Goal: Check status: Check status

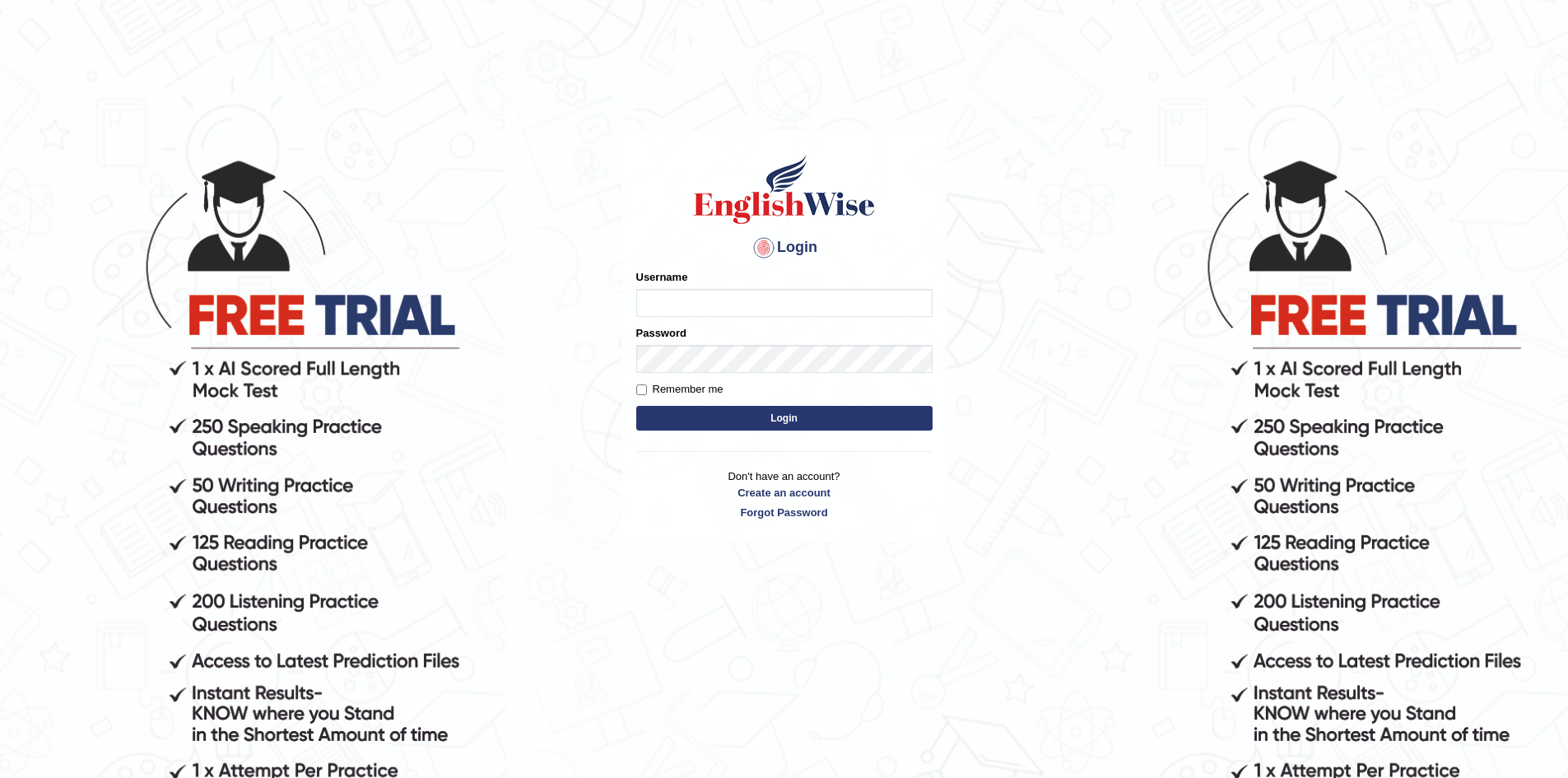
type input "Aliceenyonam"
click at [739, 420] on button "Login" at bounding box center [784, 418] width 296 height 25
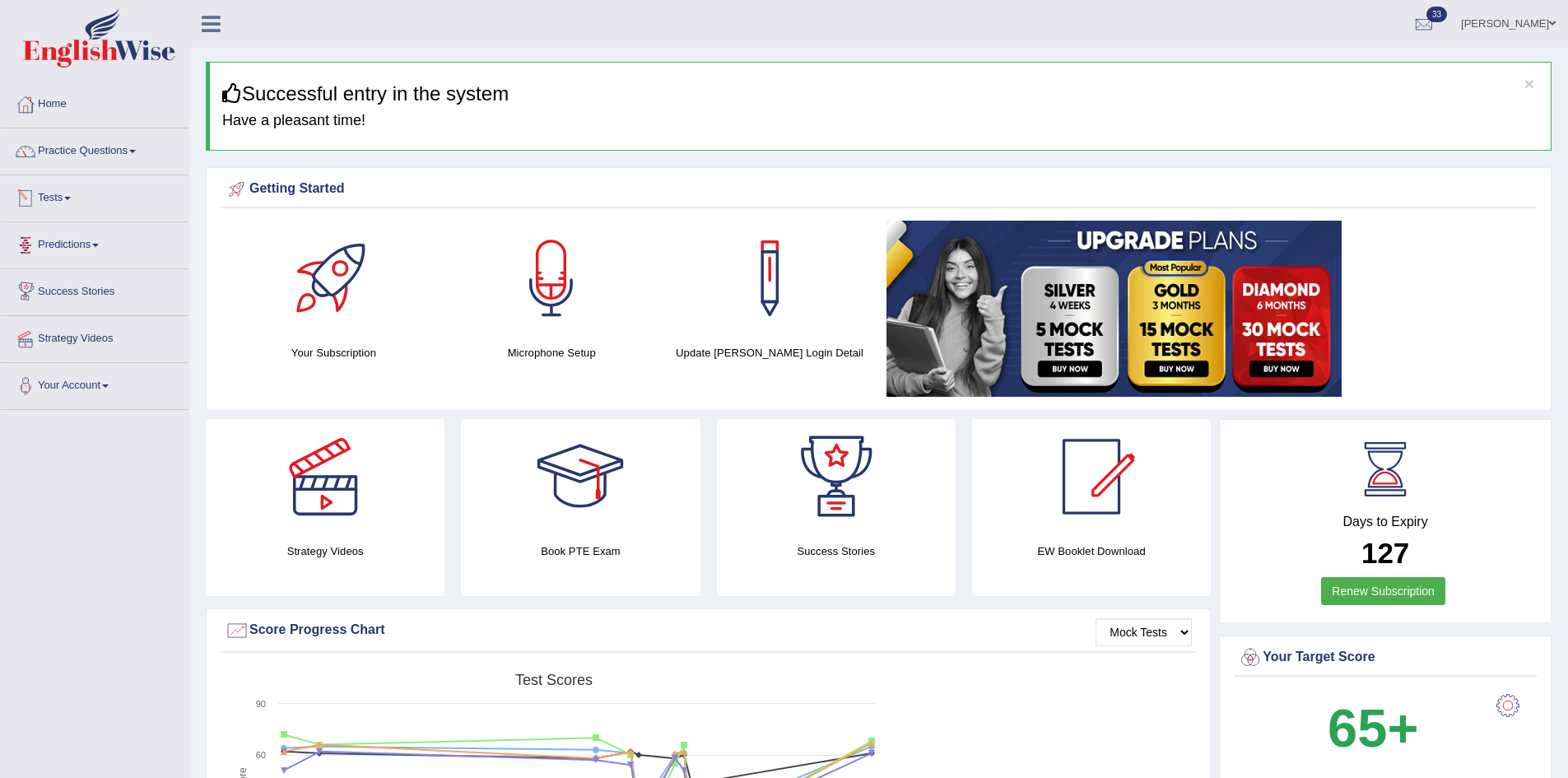
click at [55, 196] on link "Tests" at bounding box center [95, 195] width 187 height 42
click at [59, 294] on link "History" at bounding box center [107, 295] width 154 height 30
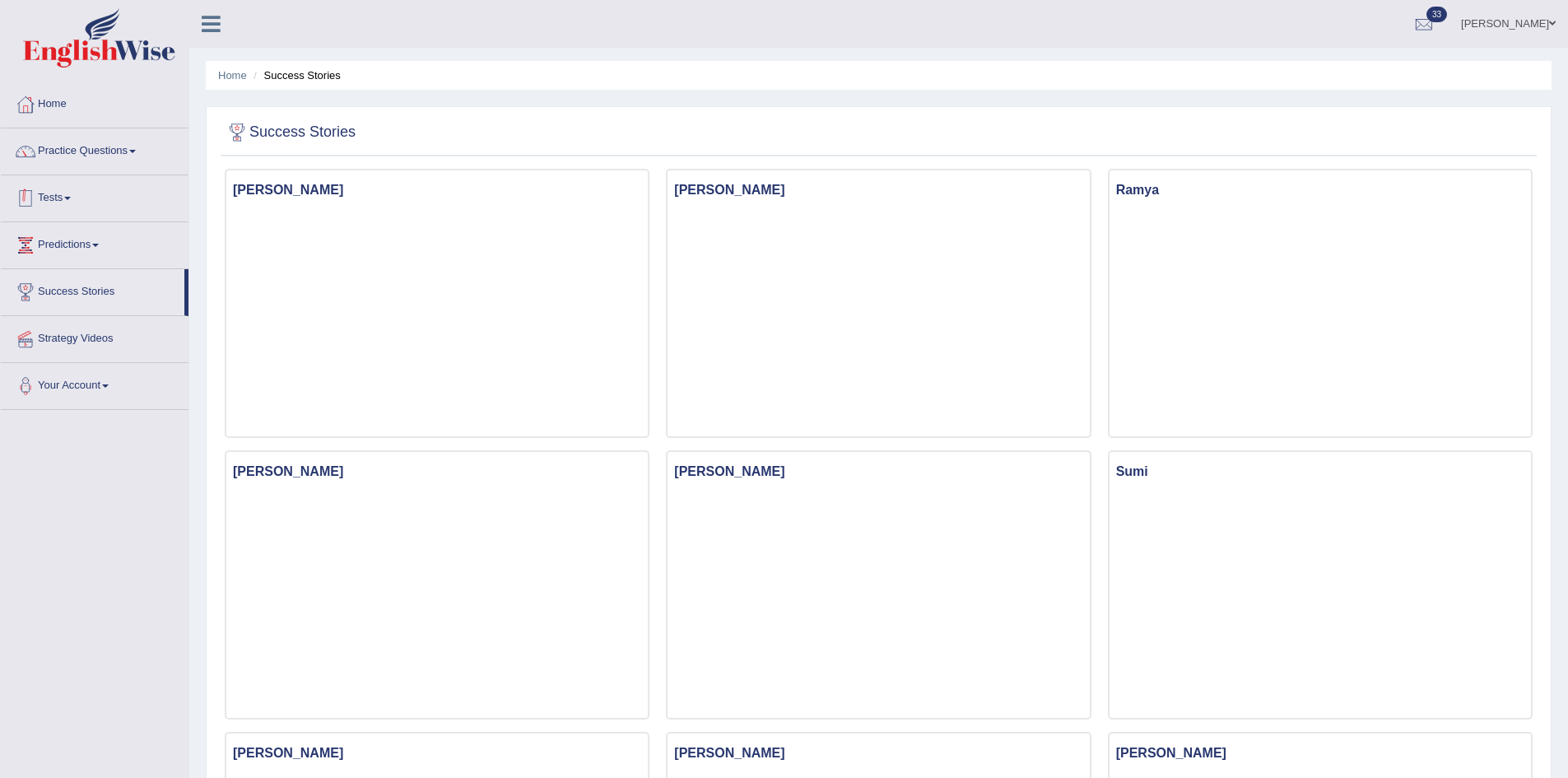
click at [57, 192] on link "Tests" at bounding box center [95, 195] width 187 height 42
click at [59, 285] on link "History" at bounding box center [107, 295] width 154 height 30
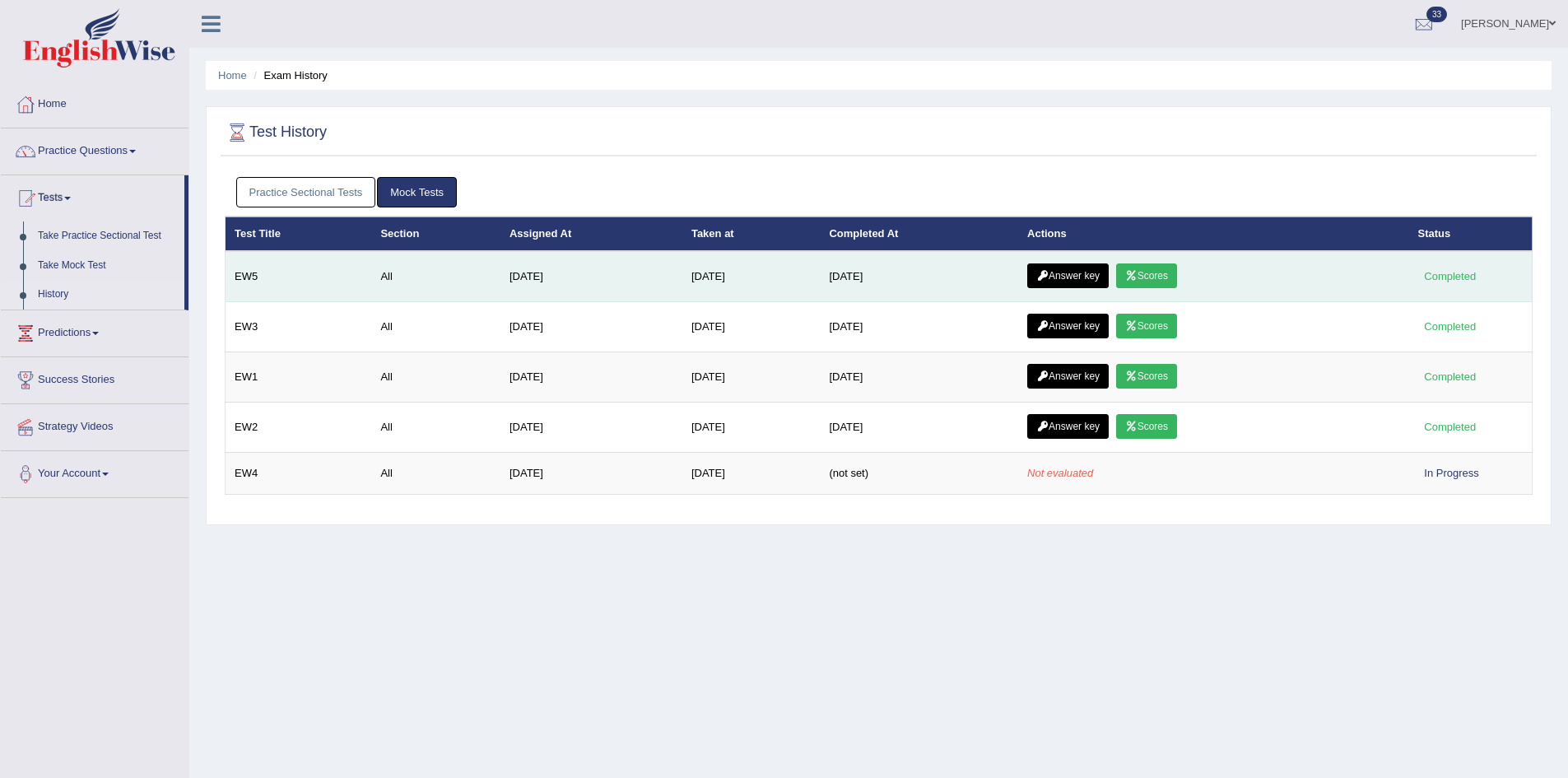
click at [1167, 271] on link "Scores" at bounding box center [1146, 276] width 61 height 25
click at [1071, 265] on link "Answer key" at bounding box center [1068, 276] width 81 height 25
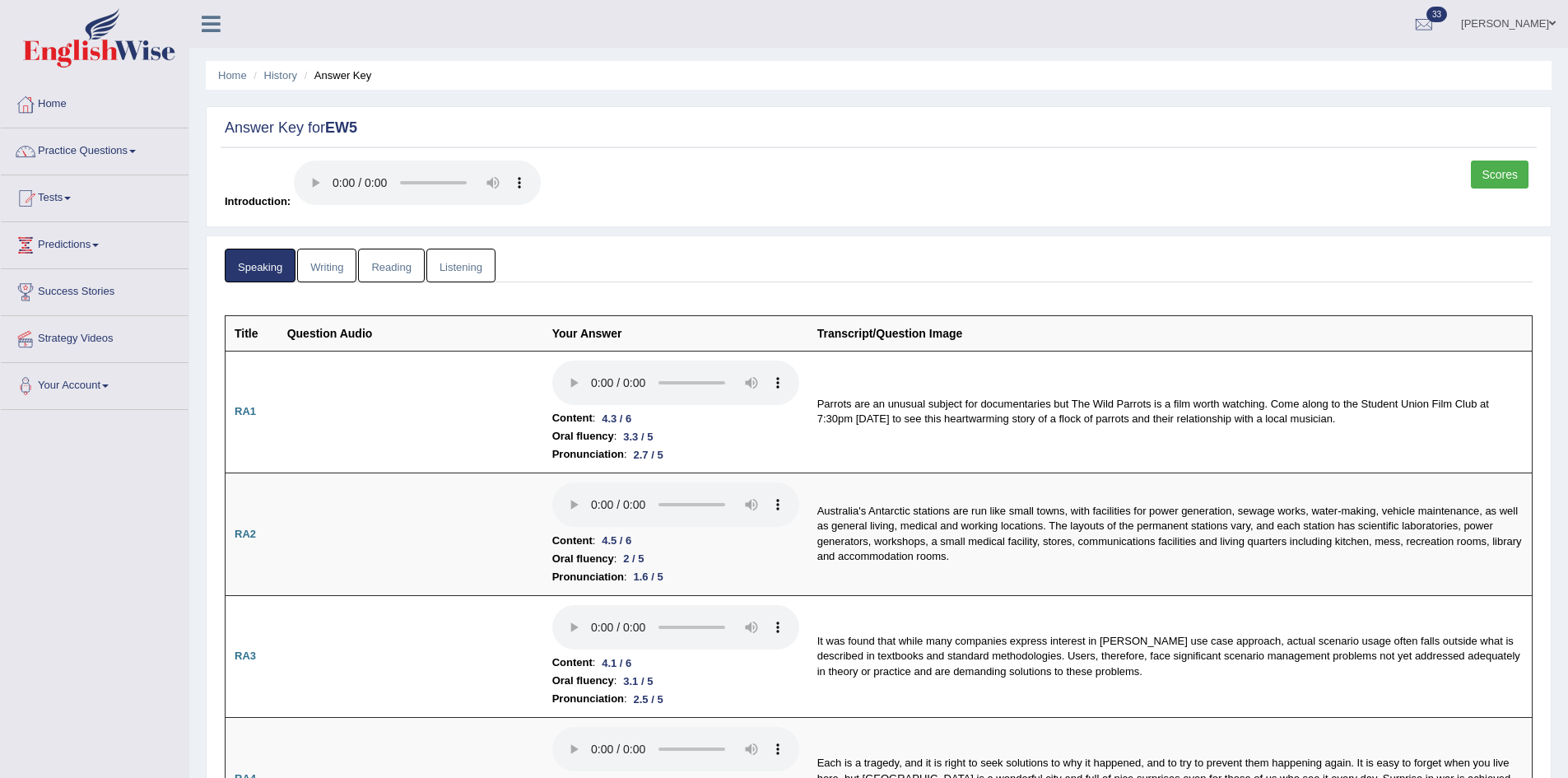
click at [321, 267] on link "Writing" at bounding box center [326, 265] width 59 height 34
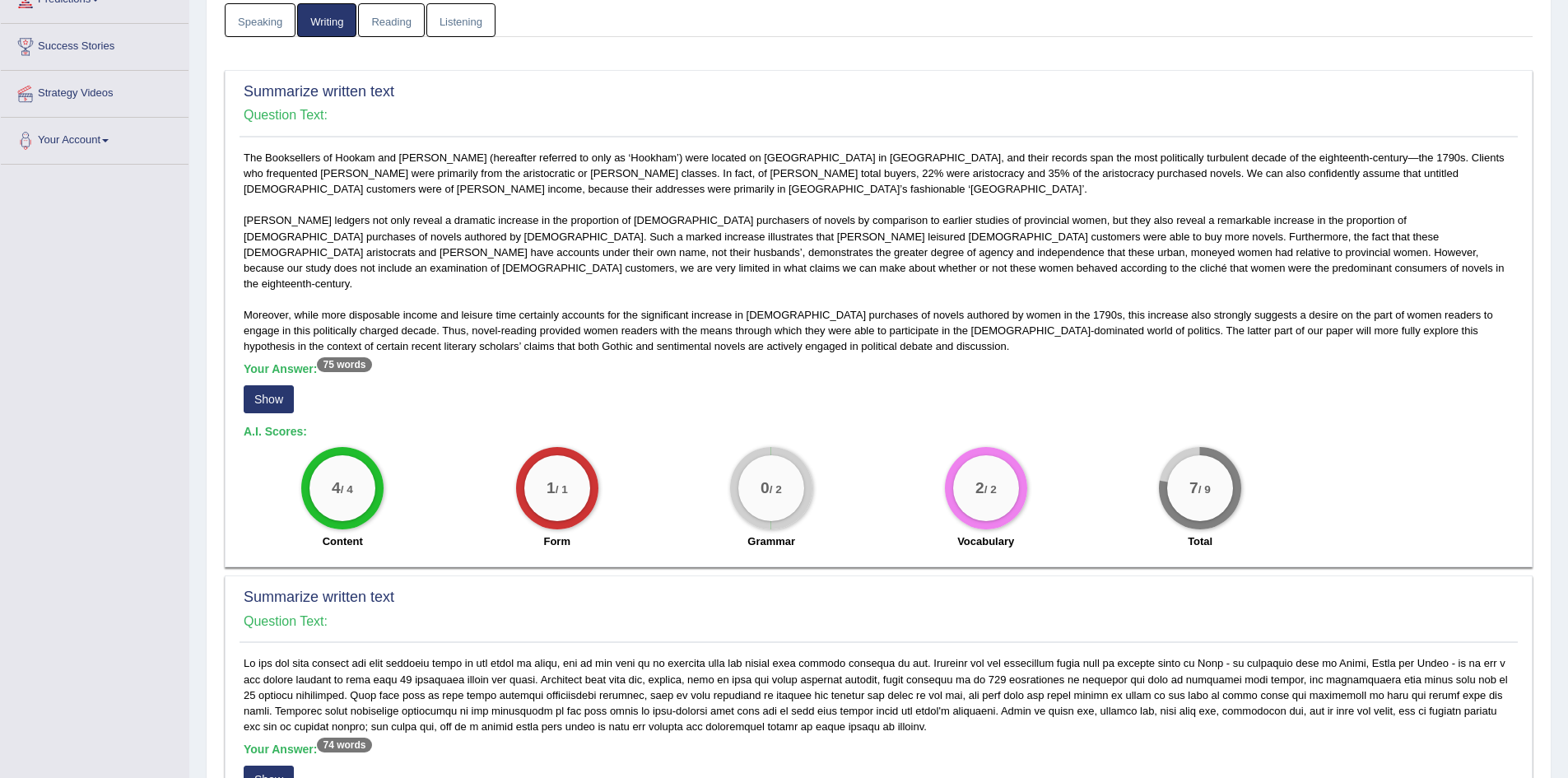
scroll to position [282, 0]
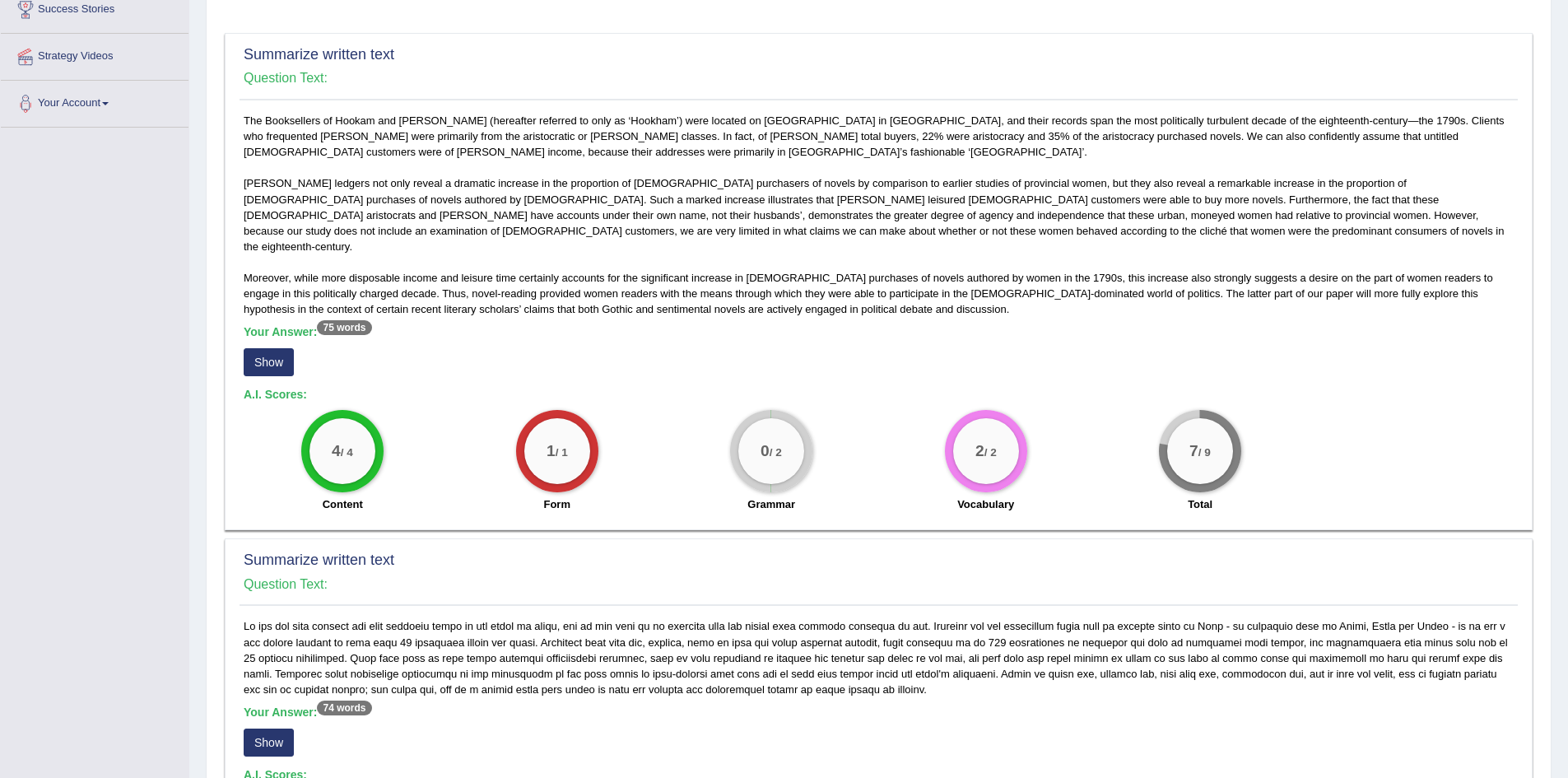
click at [270, 348] on button "Show" at bounding box center [269, 362] width 50 height 28
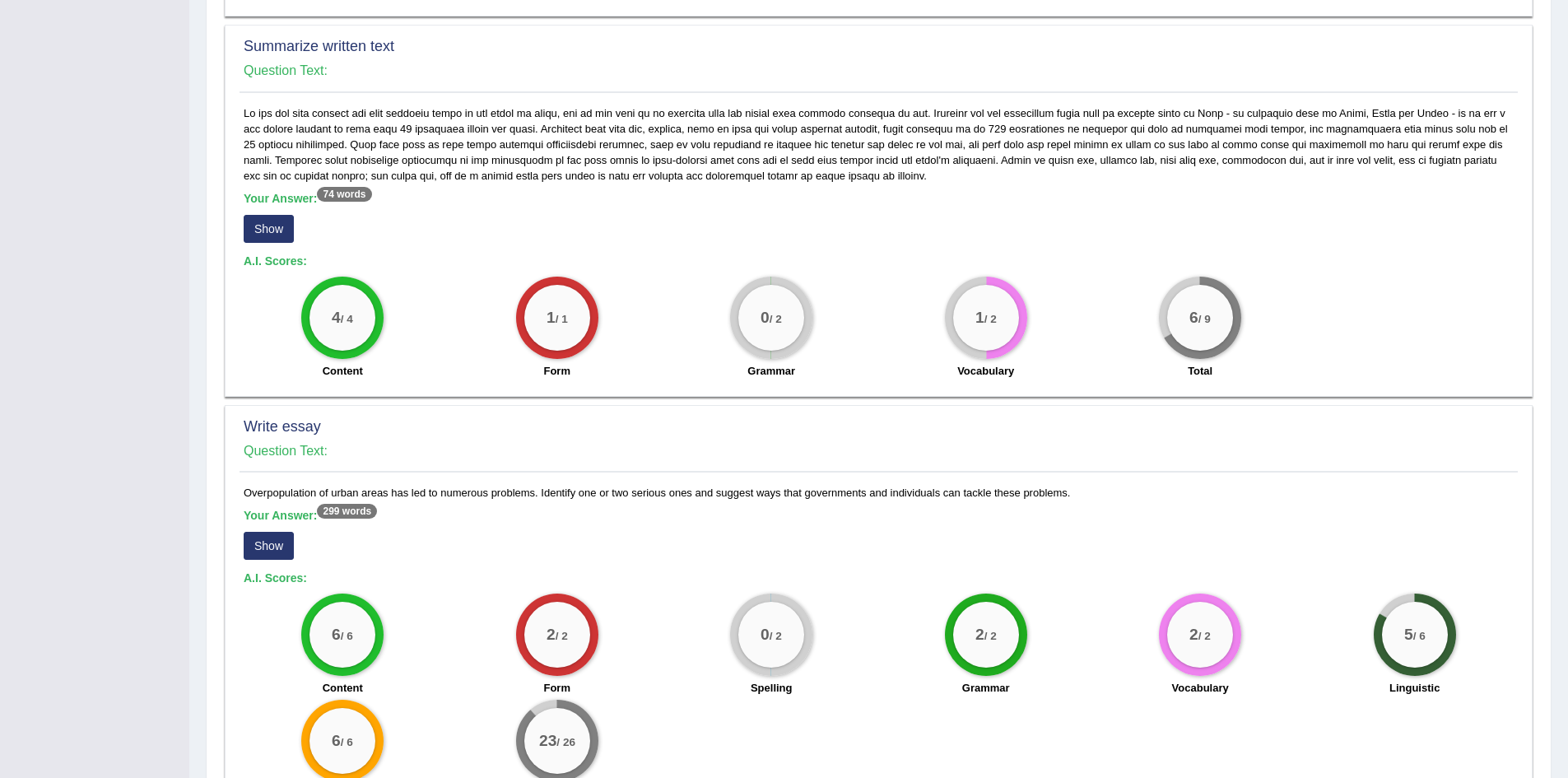
scroll to position [897, 0]
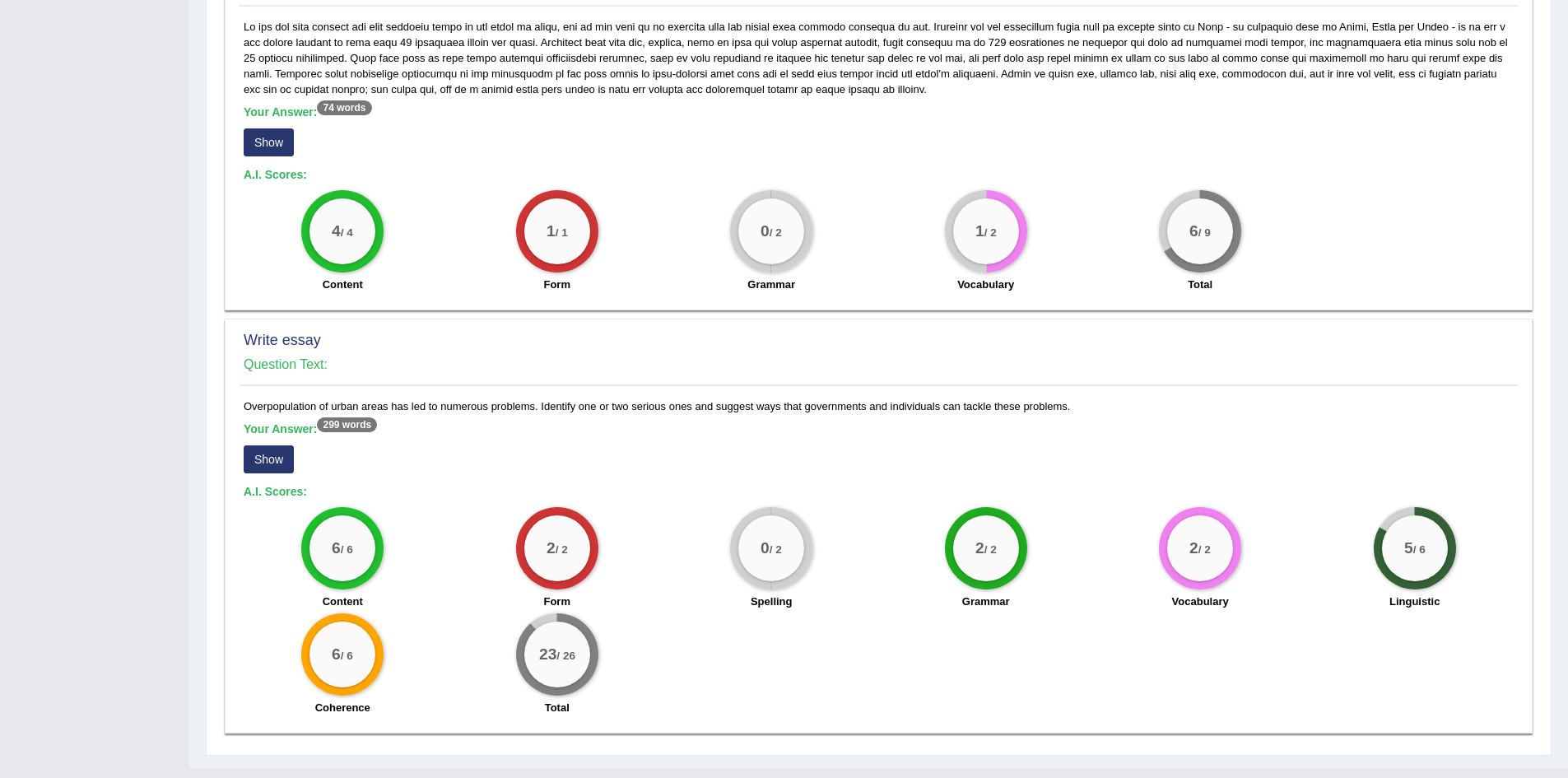
click at [271, 446] on button "Show" at bounding box center [269, 460] width 50 height 28
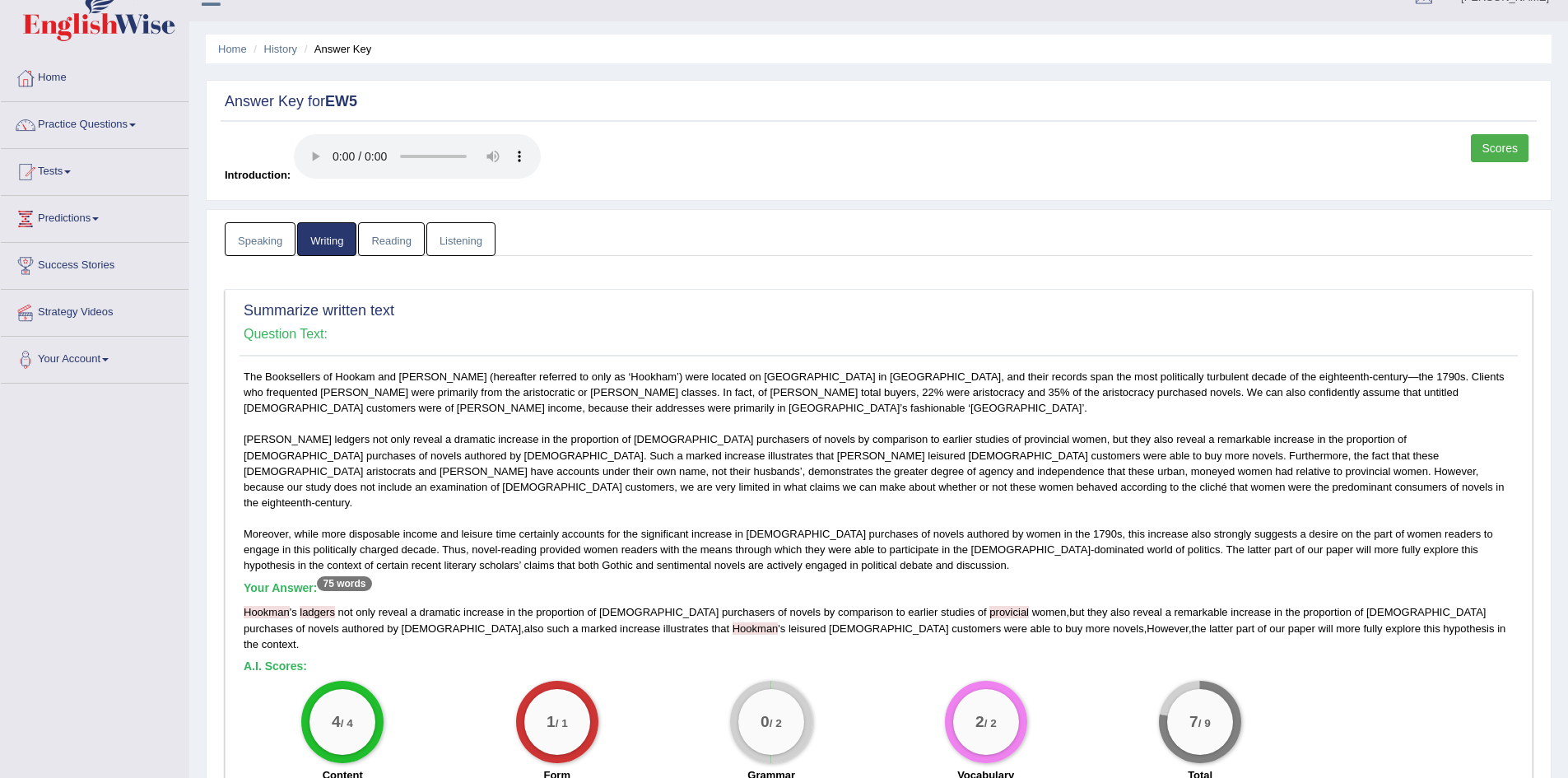
scroll to position [0, 0]
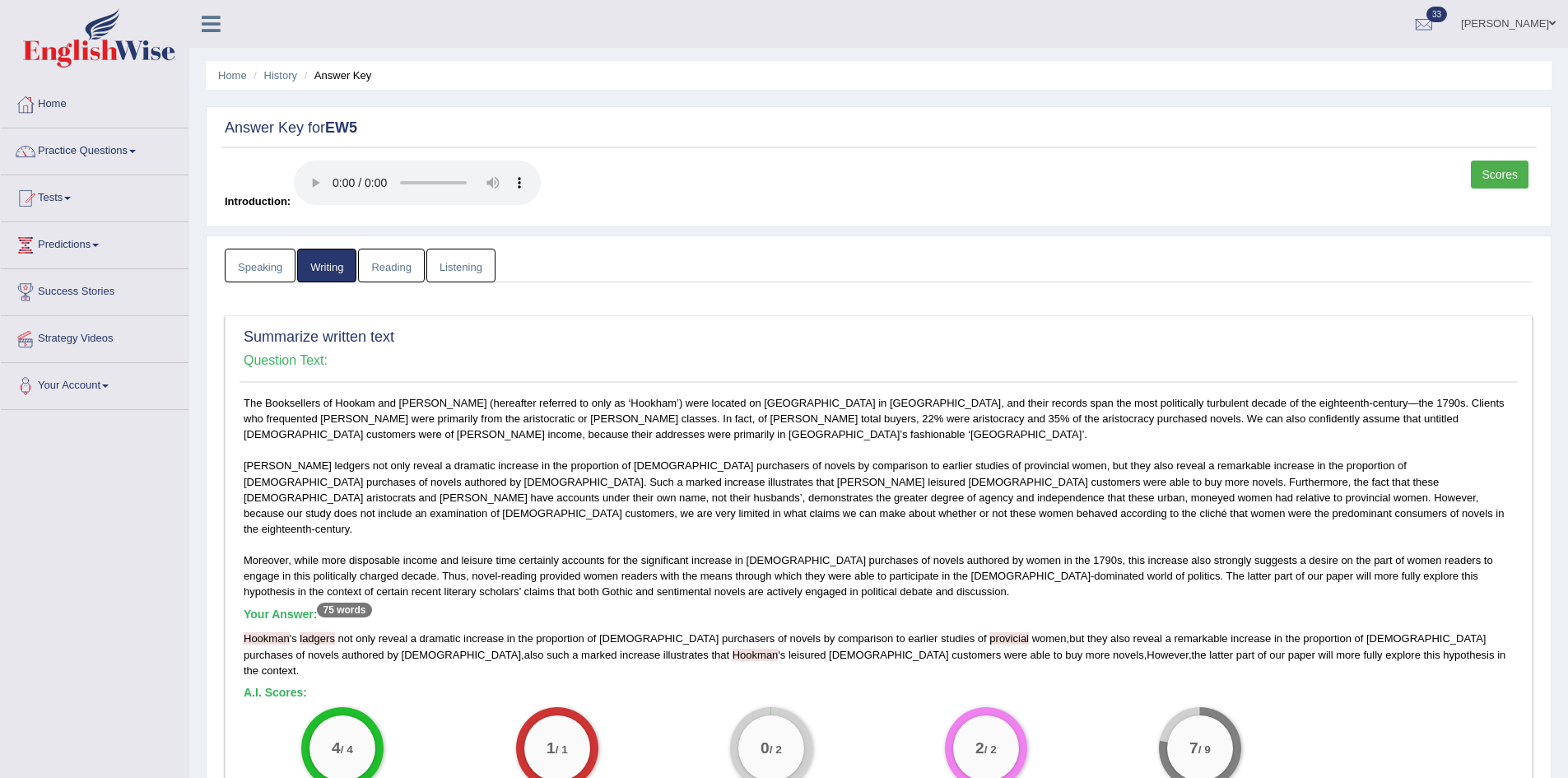
click at [1494, 165] on link "Scores" at bounding box center [1499, 175] width 57 height 28
